Goal: Information Seeking & Learning: Find specific page/section

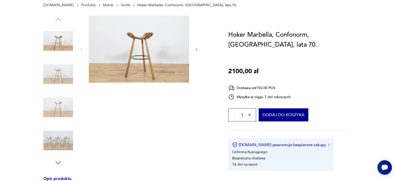
scroll to position [26, 0]
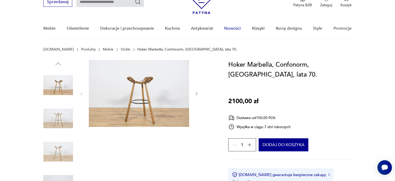
click at [228, 28] on link "Nowości" at bounding box center [232, 28] width 17 height 20
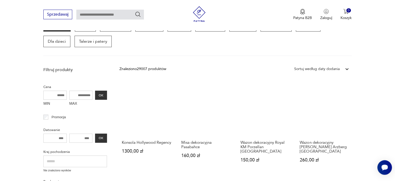
scroll to position [49, 0]
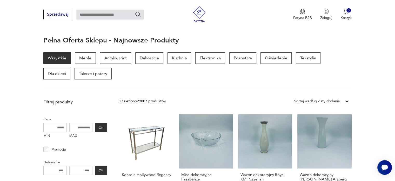
click at [95, 15] on input "text" at bounding box center [110, 15] width 68 height 10
type input "*****"
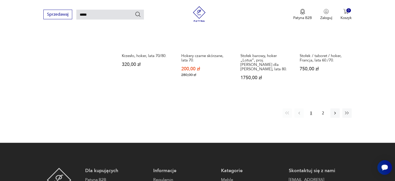
scroll to position [460, 0]
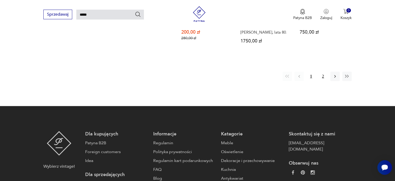
click at [323, 74] on button "2" at bounding box center [323, 75] width 9 height 9
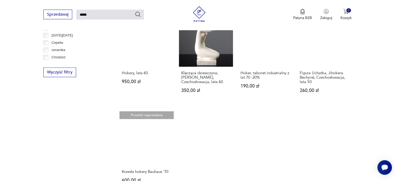
scroll to position [330, 0]
